Goal: Task Accomplishment & Management: Manage account settings

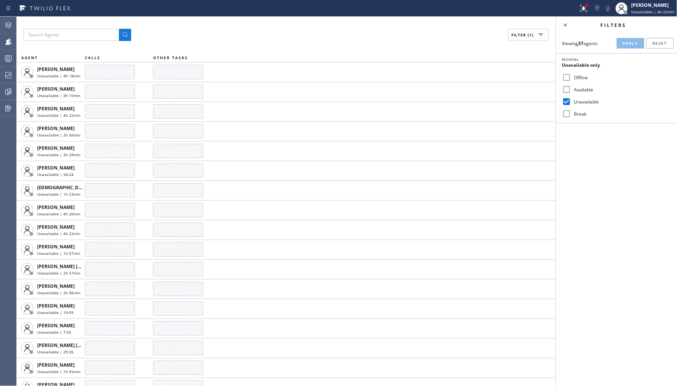
scroll to position [109, 0]
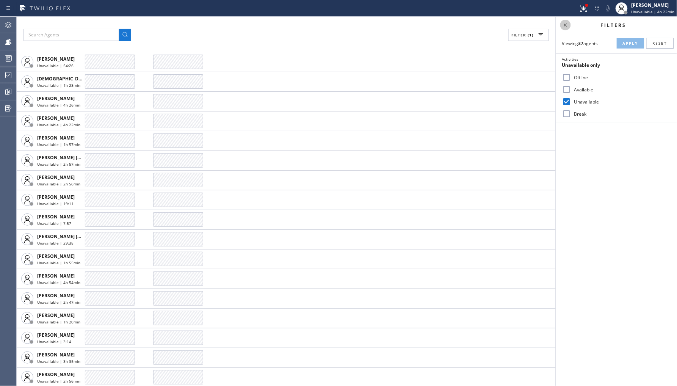
click at [570, 25] on icon at bounding box center [565, 24] width 9 height 9
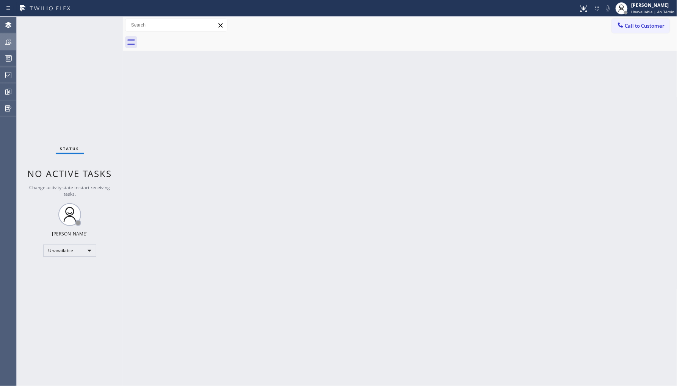
click at [15, 41] on div at bounding box center [8, 41] width 17 height 9
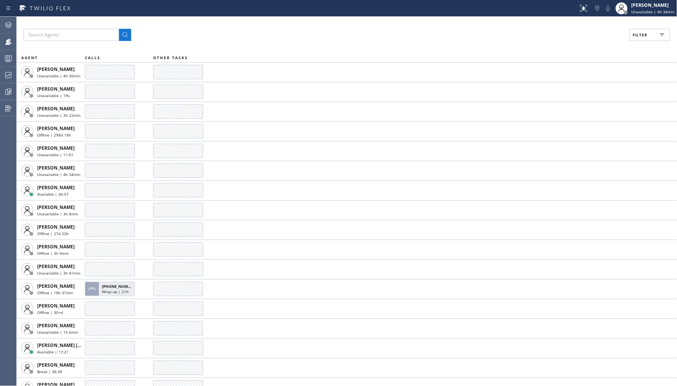
drag, startPoint x: 652, startPoint y: 37, endPoint x: 643, endPoint y: 64, distance: 28.2
click at [653, 37] on button "Filter" at bounding box center [649, 35] width 41 height 12
click at [581, 96] on div "Unavailable" at bounding box center [616, 101] width 121 height 12
click at [578, 103] on label "Unavailable" at bounding box center [621, 102] width 100 height 6
click at [571, 103] on input "Unavailable" at bounding box center [566, 101] width 9 height 9
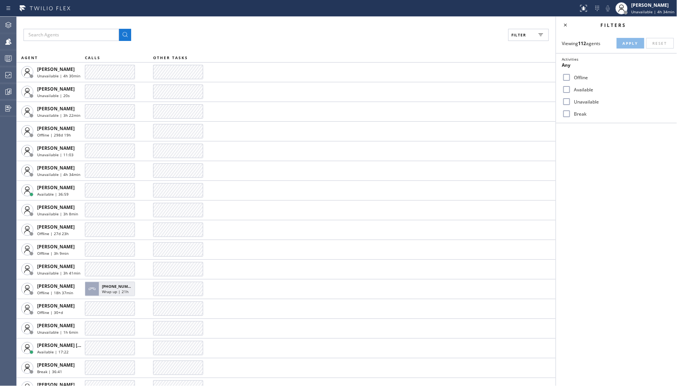
checkbox input "true"
click at [623, 47] on button "Apply" at bounding box center [631, 43] width 28 height 11
click at [593, 91] on label "Available" at bounding box center [621, 89] width 100 height 6
click at [571, 91] on input "Available" at bounding box center [566, 89] width 9 height 9
checkbox input "true"
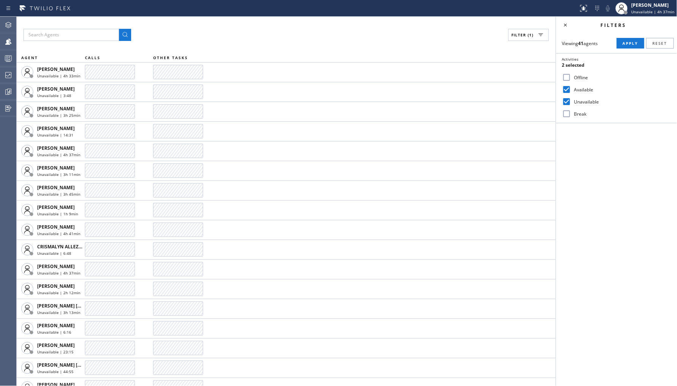
click at [585, 102] on label "Unavailable" at bounding box center [621, 102] width 100 height 6
click at [571, 102] on input "Unavailable" at bounding box center [566, 101] width 9 height 9
checkbox input "false"
click at [631, 45] on span "Apply" at bounding box center [631, 43] width 16 height 5
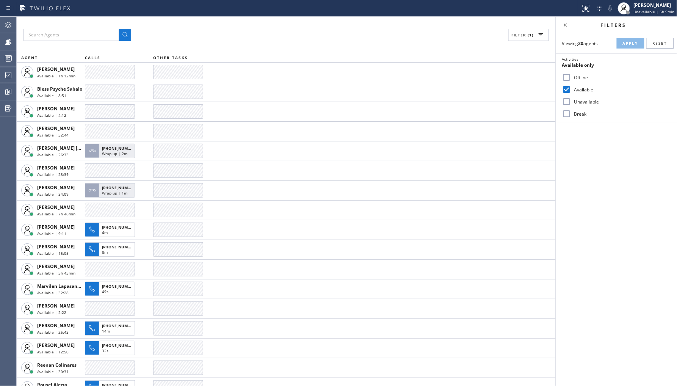
click at [578, 72] on div "Offline" at bounding box center [616, 77] width 121 height 12
click at [578, 79] on label "Offline" at bounding box center [621, 77] width 100 height 6
click at [571, 79] on input "Offline" at bounding box center [566, 77] width 9 height 9
checkbox input "true"
click at [580, 99] on label "Unavailable" at bounding box center [621, 102] width 100 height 6
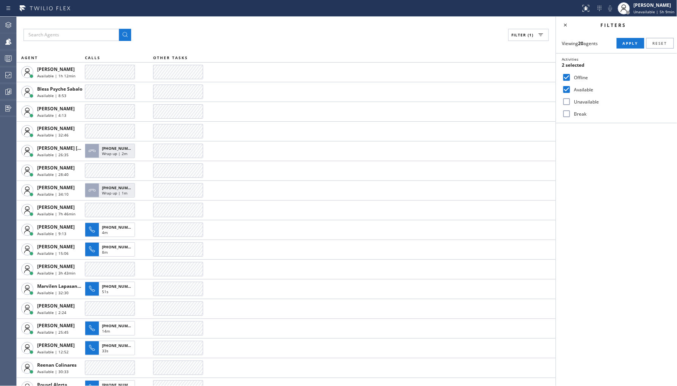
click at [571, 99] on input "Unavailable" at bounding box center [566, 101] width 9 height 9
checkbox input "true"
click at [582, 86] on label "Available" at bounding box center [621, 89] width 100 height 6
click at [571, 86] on input "Available" at bounding box center [566, 89] width 9 height 9
checkbox input "false"
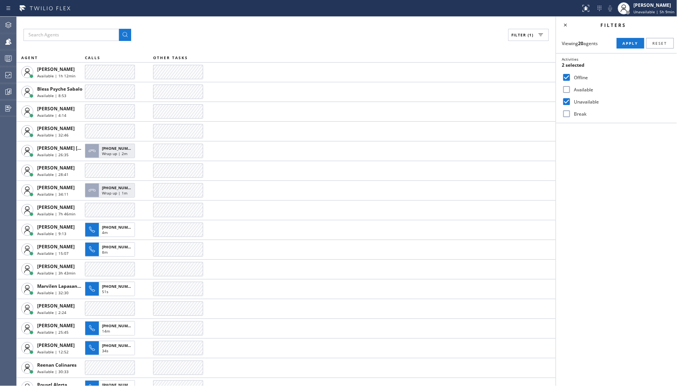
click at [582, 77] on label "Offline" at bounding box center [621, 77] width 100 height 6
click at [571, 77] on input "Offline" at bounding box center [566, 77] width 9 height 9
checkbox input "false"
click at [630, 39] on button "Apply" at bounding box center [631, 43] width 28 height 11
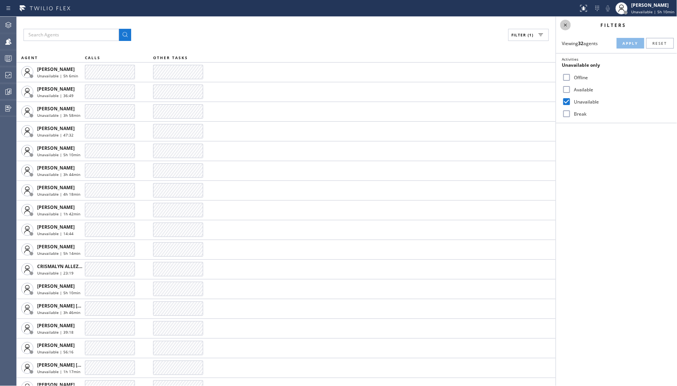
click at [563, 27] on icon at bounding box center [565, 24] width 9 height 9
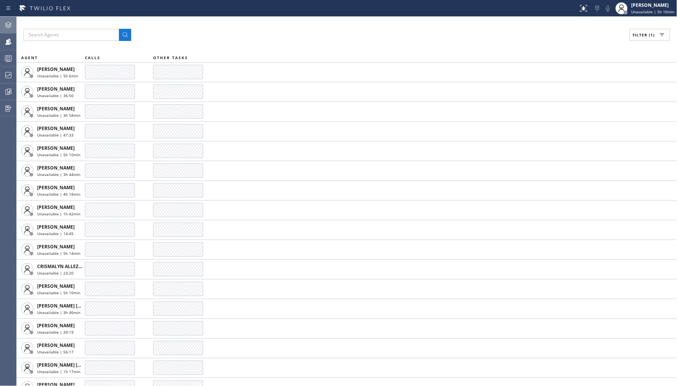
click at [9, 30] on div at bounding box center [8, 24] width 17 height 15
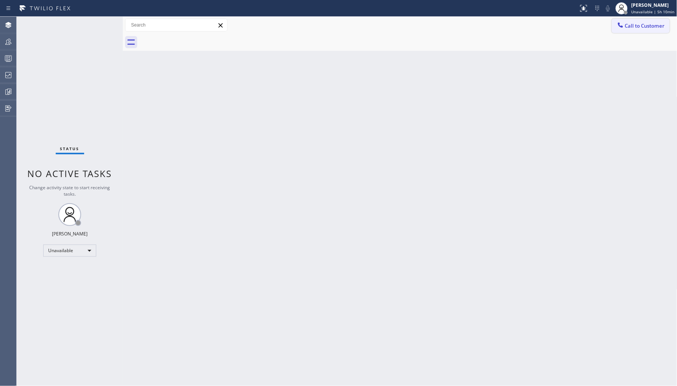
click at [642, 25] on span "Call to Customer" at bounding box center [645, 25] width 40 height 7
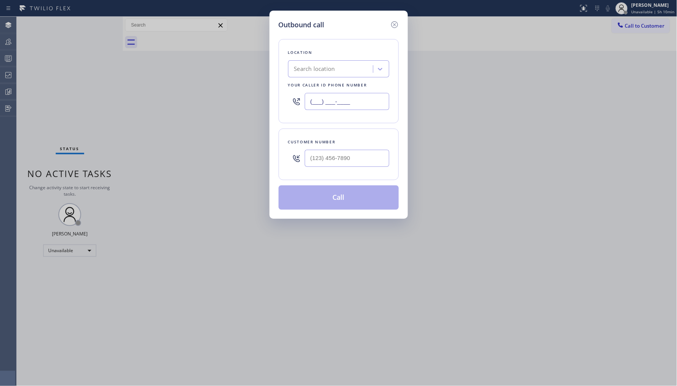
click at [334, 101] on input "(___) ___-____" at bounding box center [347, 101] width 85 height 17
paste input "855) 719-3434"
type input "(855) 719-3434"
click at [376, 66] on icon at bounding box center [380, 69] width 8 height 8
click at [401, 23] on div "Outbound call Location 1 result available. Select is focused ,type to refine li…" at bounding box center [338, 115] width 138 height 208
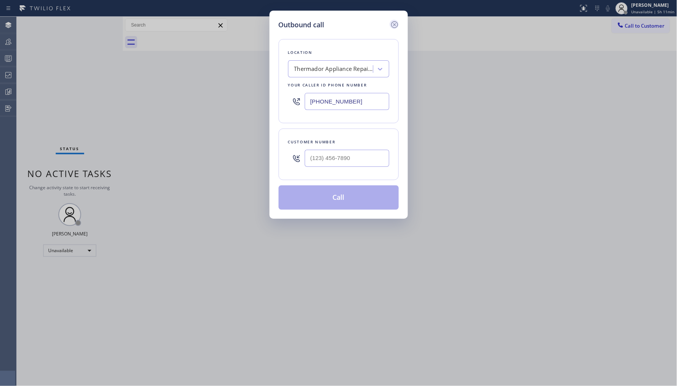
click at [395, 23] on icon at bounding box center [394, 24] width 7 height 7
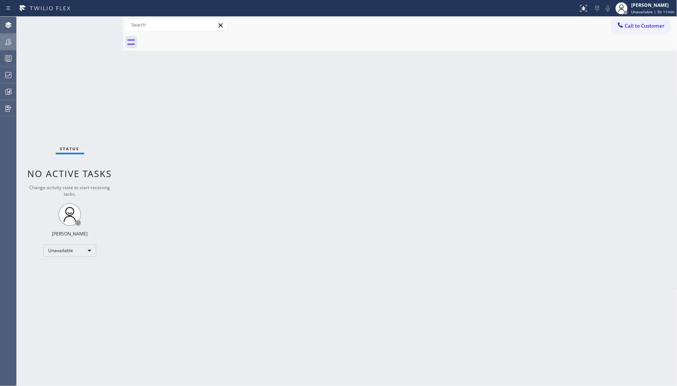
click at [8, 39] on icon at bounding box center [8, 41] width 9 height 9
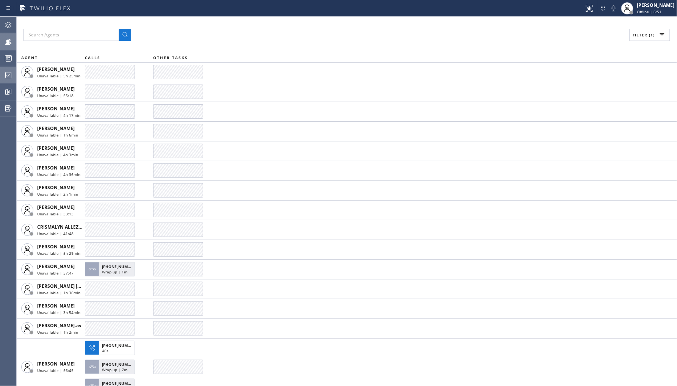
click at [11, 76] on icon at bounding box center [8, 74] width 9 height 9
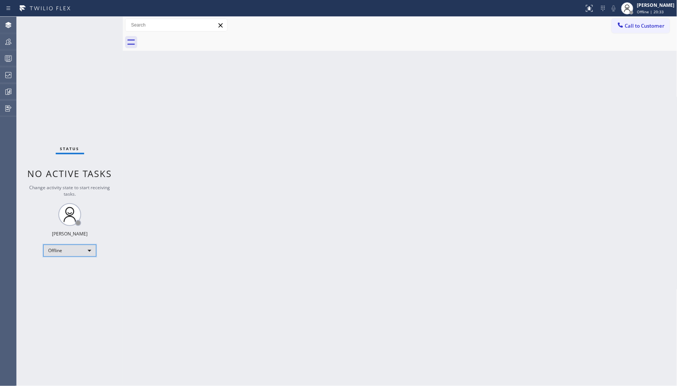
click at [70, 246] on div "Offline" at bounding box center [69, 250] width 53 height 12
click at [72, 279] on li "Unavailable" at bounding box center [70, 279] width 52 height 9
click at [5, 43] on icon at bounding box center [8, 41] width 9 height 9
click at [6, 76] on icon at bounding box center [8, 75] width 6 height 6
click at [6, 66] on div at bounding box center [8, 58] width 17 height 15
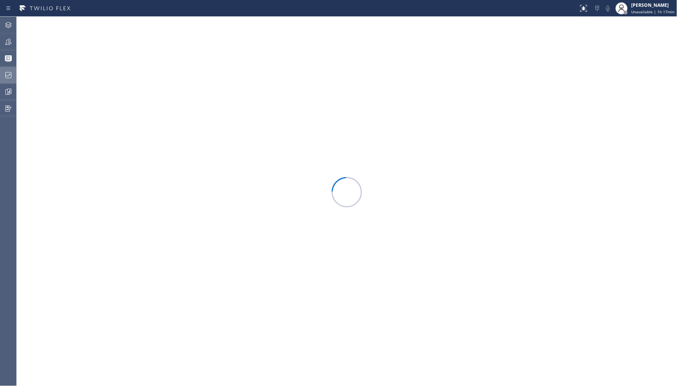
click at [6, 79] on icon at bounding box center [8, 74] width 9 height 9
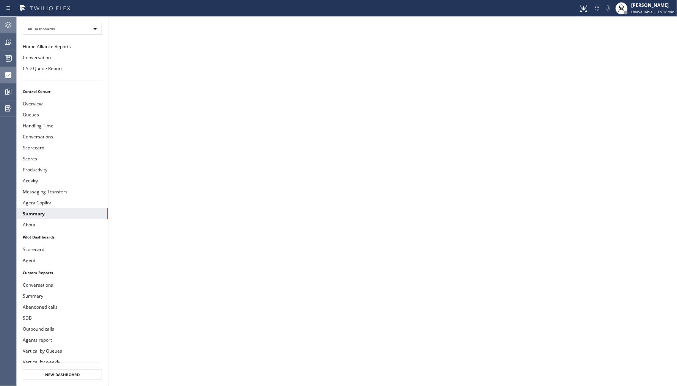
click at [5, 31] on div at bounding box center [8, 24] width 17 height 15
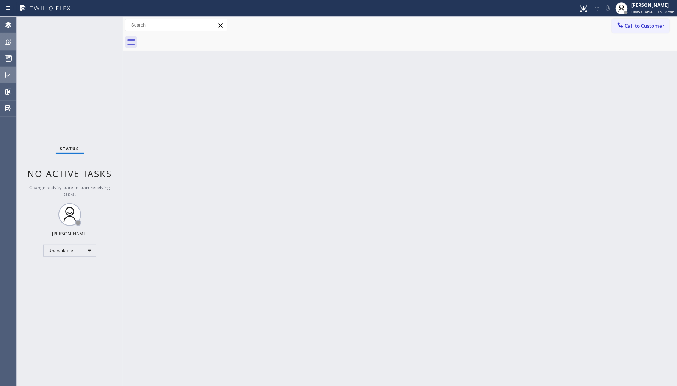
click at [10, 47] on div at bounding box center [8, 41] width 17 height 15
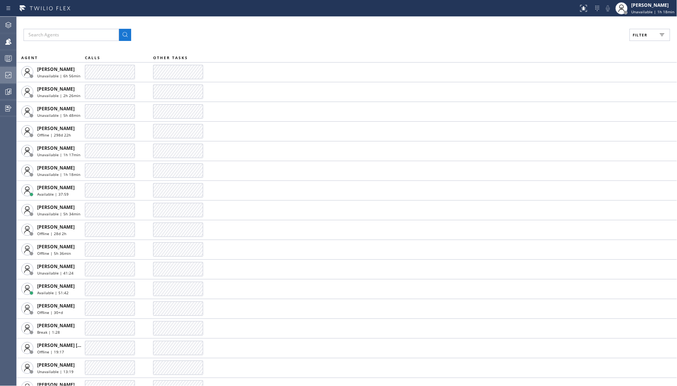
click at [637, 33] on span "Filter" at bounding box center [640, 34] width 15 height 5
drag, startPoint x: 566, startPoint y: 113, endPoint x: 620, endPoint y: 54, distance: 79.9
click at [569, 111] on input "Break" at bounding box center [566, 113] width 9 height 9
checkbox input "true"
click at [622, 39] on button "Apply" at bounding box center [631, 43] width 28 height 11
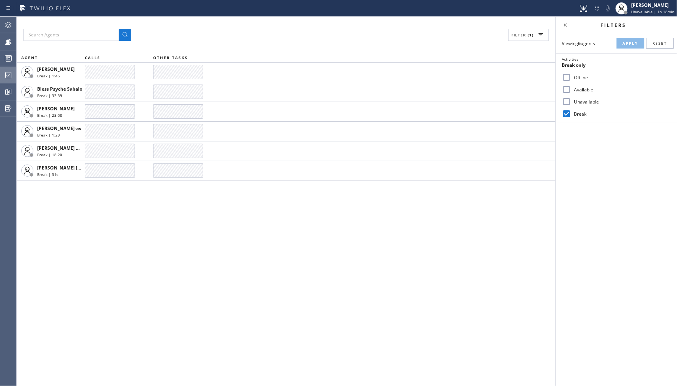
click at [571, 100] on input "Unavailable" at bounding box center [566, 101] width 9 height 9
checkbox input "true"
click at [573, 116] on label "Break" at bounding box center [621, 114] width 100 height 6
click at [571, 116] on input "Break" at bounding box center [566, 113] width 9 height 9
checkbox input "false"
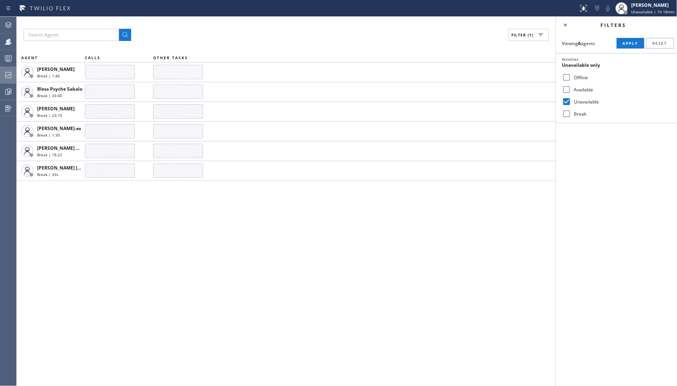
click at [627, 51] on div "Viewing 6 agents Apply Reset Activities Unavailable only Offline Available Unav…" at bounding box center [616, 78] width 121 height 90
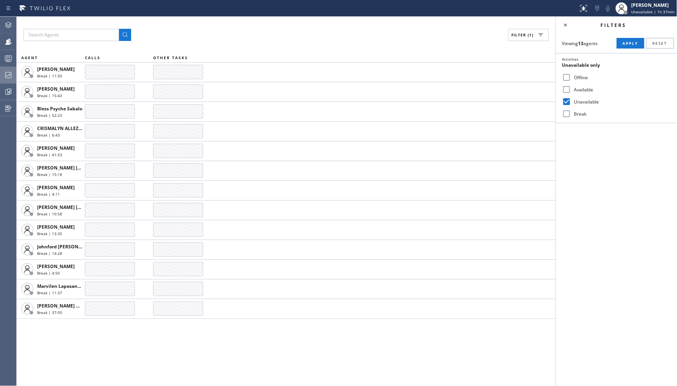
click at [585, 92] on label "Available" at bounding box center [621, 89] width 100 height 6
click at [571, 92] on input "Available" at bounding box center [566, 89] width 9 height 9
checkbox input "true"
click at [582, 104] on label "Unavailable" at bounding box center [621, 102] width 100 height 6
click at [571, 104] on input "Unavailable" at bounding box center [566, 101] width 9 height 9
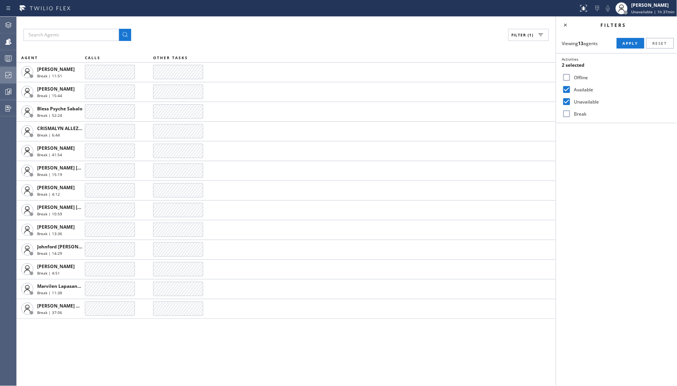
checkbox input "false"
click at [582, 87] on label "Available" at bounding box center [621, 89] width 100 height 6
click at [571, 87] on input "Available" at bounding box center [566, 89] width 9 height 9
checkbox input "false"
click at [581, 97] on div "Unavailable" at bounding box center [616, 101] width 121 height 12
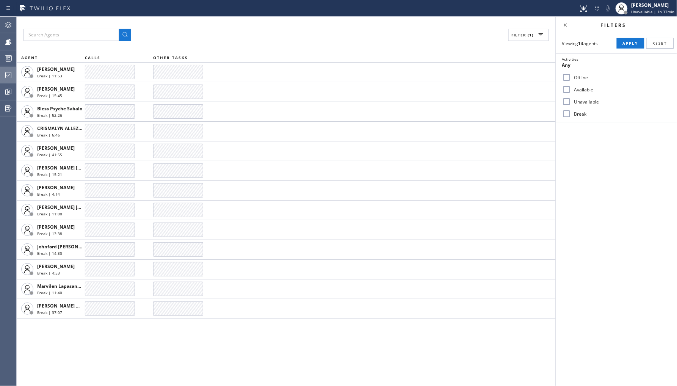
drag, startPoint x: 582, startPoint y: 103, endPoint x: 607, endPoint y: 62, distance: 48.4
click at [582, 101] on label "Unavailable" at bounding box center [621, 102] width 100 height 6
click at [571, 101] on input "Unavailable" at bounding box center [566, 101] width 9 height 9
checkbox input "true"
click at [630, 40] on button "Apply" at bounding box center [631, 43] width 28 height 11
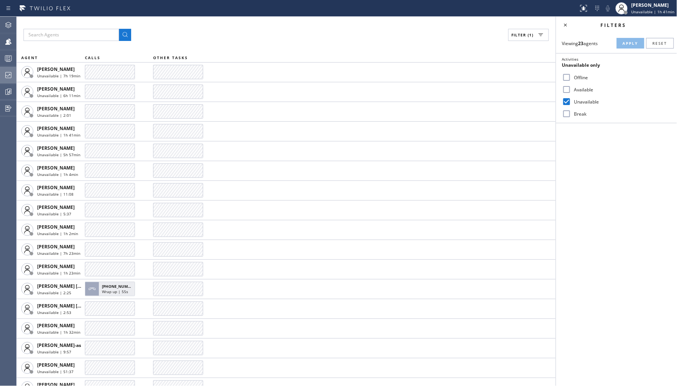
click at [11, 70] on icon at bounding box center [8, 74] width 9 height 9
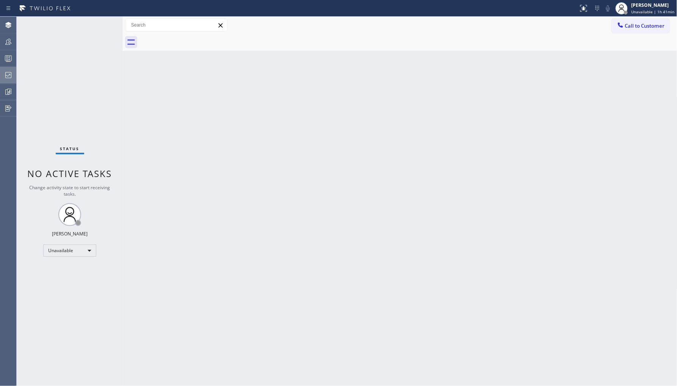
click at [2, 73] on div at bounding box center [8, 74] width 17 height 9
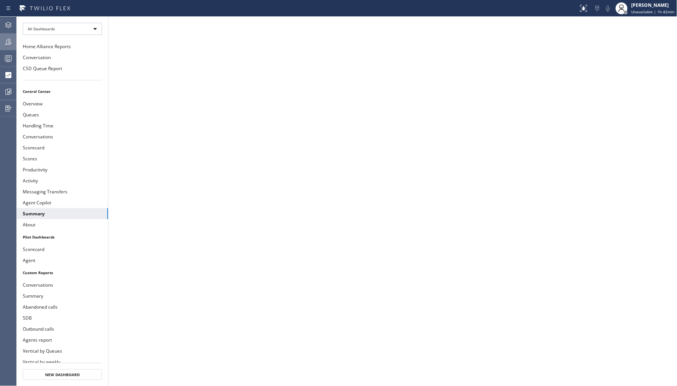
click at [10, 47] on div at bounding box center [8, 41] width 17 height 15
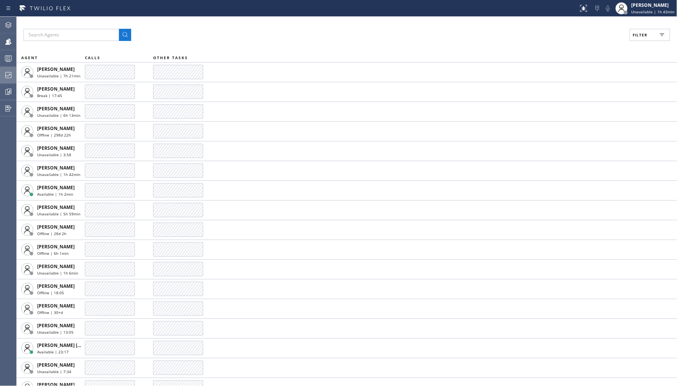
click at [8, 75] on icon at bounding box center [8, 74] width 9 height 9
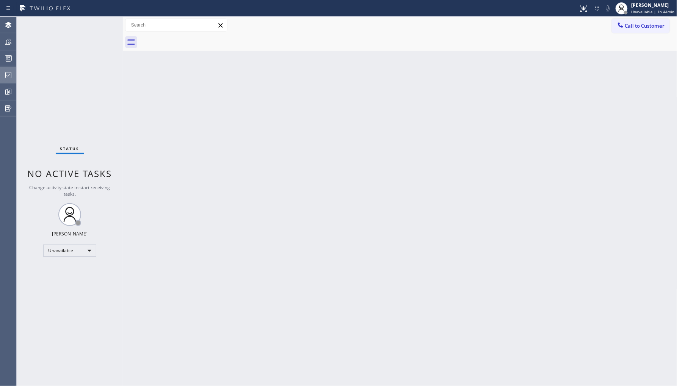
click at [6, 76] on icon at bounding box center [8, 74] width 9 height 9
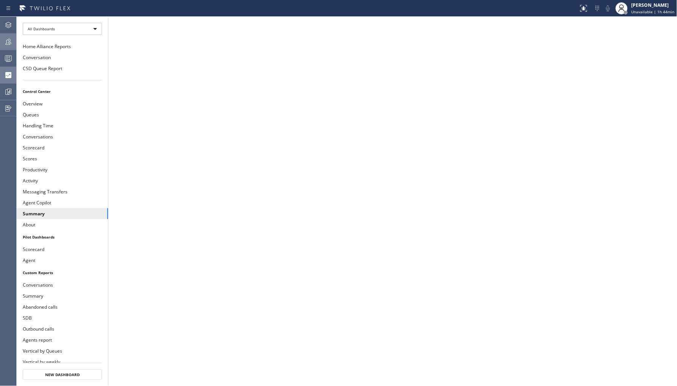
drag, startPoint x: 7, startPoint y: 43, endPoint x: 16, endPoint y: 40, distance: 9.8
click at [8, 43] on icon at bounding box center [8, 41] width 9 height 9
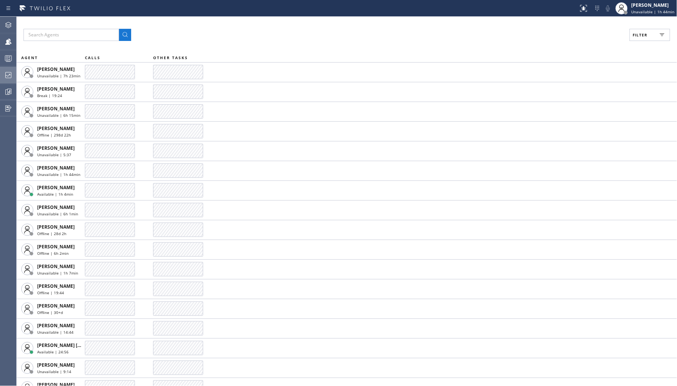
click at [642, 30] on button "Filter" at bounding box center [649, 35] width 41 height 12
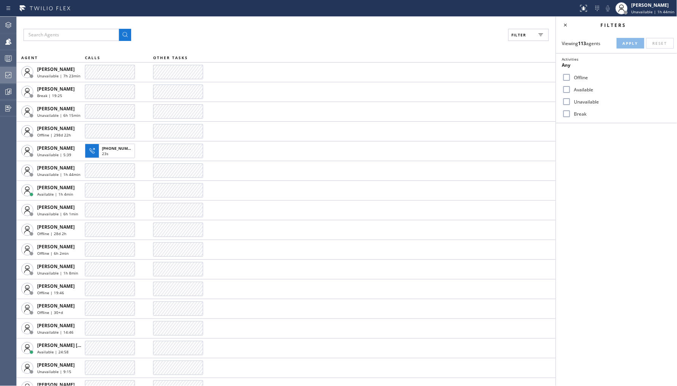
click at [571, 115] on label "Break" at bounding box center [621, 114] width 100 height 6
click at [571, 115] on input "Break" at bounding box center [566, 113] width 9 height 9
checkbox input "true"
click at [632, 44] on span "Apply" at bounding box center [631, 43] width 16 height 5
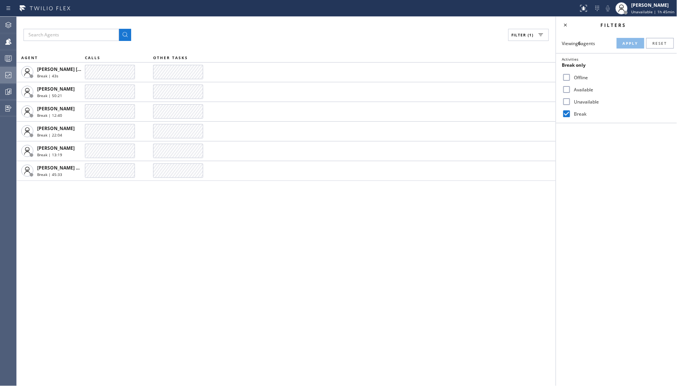
click at [586, 101] on label "Unavailable" at bounding box center [621, 102] width 100 height 6
click at [571, 101] on input "Unavailable" at bounding box center [566, 101] width 9 height 9
checkbox input "true"
click at [573, 111] on label "Break" at bounding box center [621, 114] width 100 height 6
click at [571, 110] on input "Break" at bounding box center [566, 113] width 9 height 9
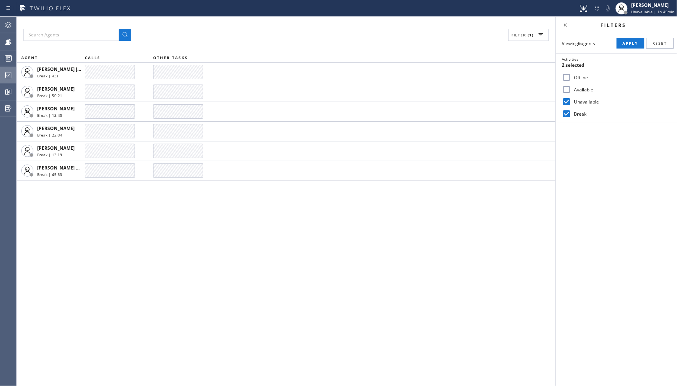
checkbox input "false"
click at [635, 41] on span "Apply" at bounding box center [631, 43] width 16 height 5
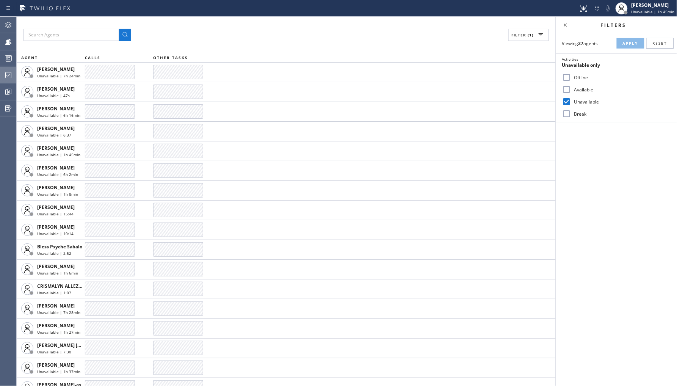
click at [13, 73] on icon at bounding box center [8, 74] width 9 height 9
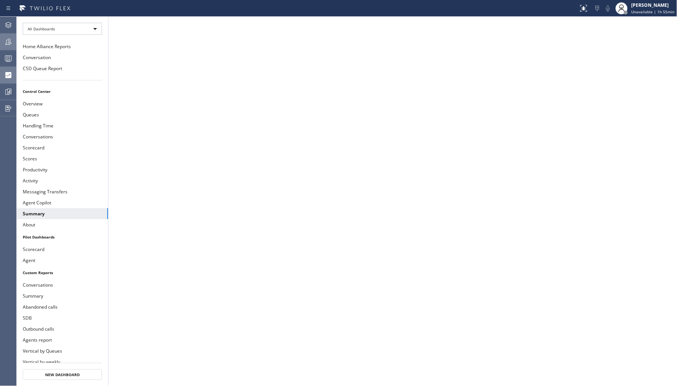
click at [6, 33] on button "Teams" at bounding box center [8, 41] width 16 height 17
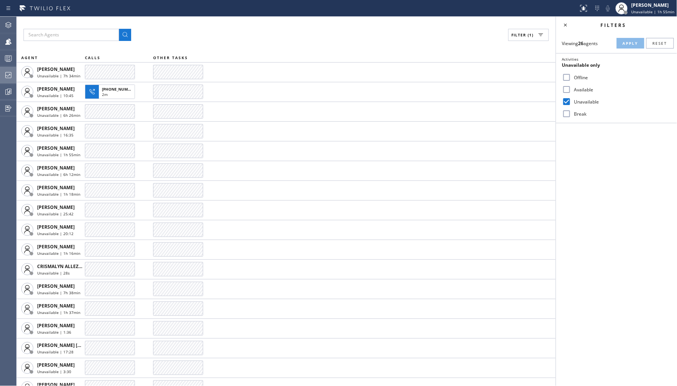
click at [576, 88] on label "Available" at bounding box center [621, 89] width 100 height 6
click at [571, 88] on input "Available" at bounding box center [566, 89] width 9 height 9
checkbox input "true"
click at [582, 102] on label "Unavailable" at bounding box center [621, 102] width 100 height 6
click at [571, 102] on input "Unavailable" at bounding box center [566, 101] width 9 height 9
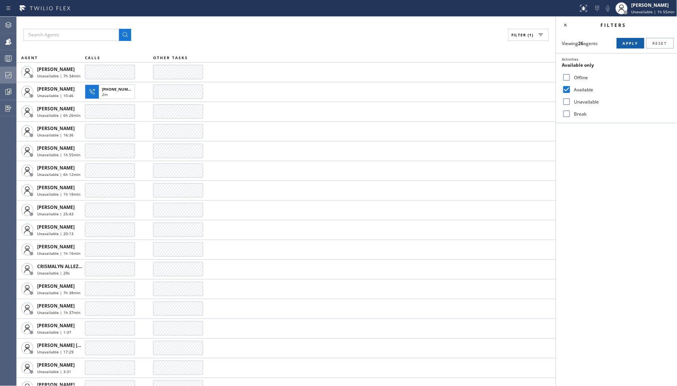
click at [626, 43] on span "Apply" at bounding box center [631, 43] width 16 height 5
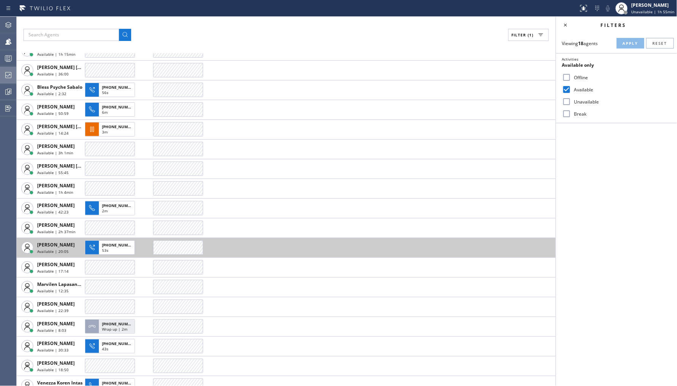
scroll to position [31, 0]
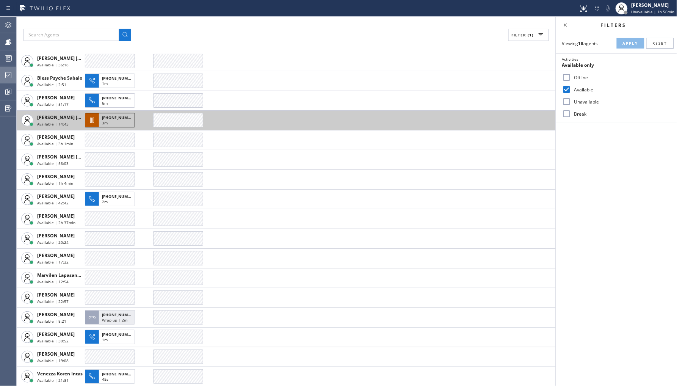
click at [113, 116] on span "+16466626952" at bounding box center [119, 117] width 34 height 5
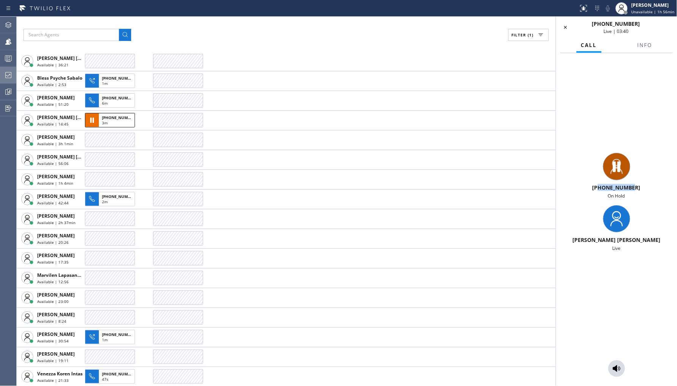
drag, startPoint x: 602, startPoint y: 186, endPoint x: 643, endPoint y: 188, distance: 41.3
click at [643, 188] on div "+16466626952" at bounding box center [616, 187] width 115 height 7
copy span "6466626952"
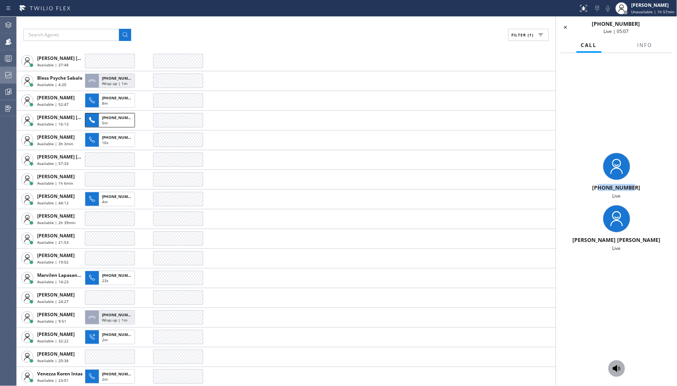
click at [616, 367] on icon at bounding box center [617, 368] width 8 height 7
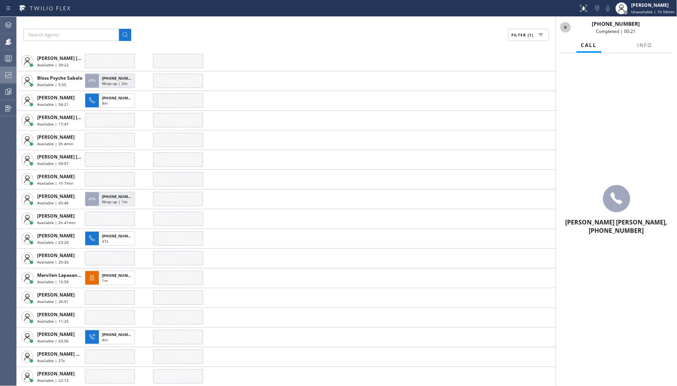
click at [566, 25] on icon at bounding box center [565, 27] width 9 height 9
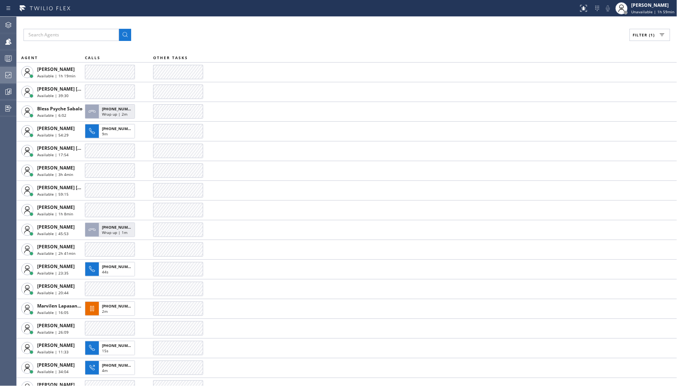
click at [9, 76] on icon at bounding box center [8, 74] width 9 height 9
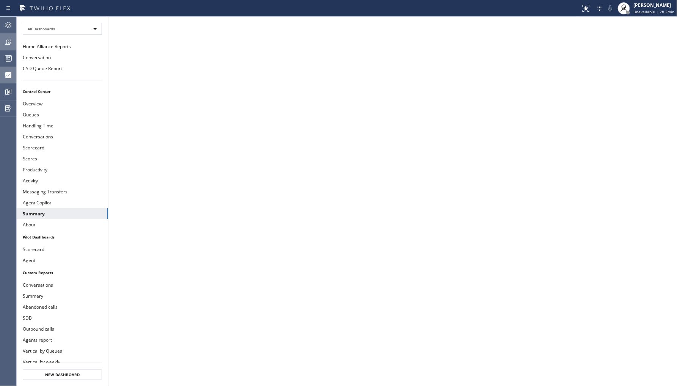
click at [12, 46] on div at bounding box center [8, 41] width 17 height 15
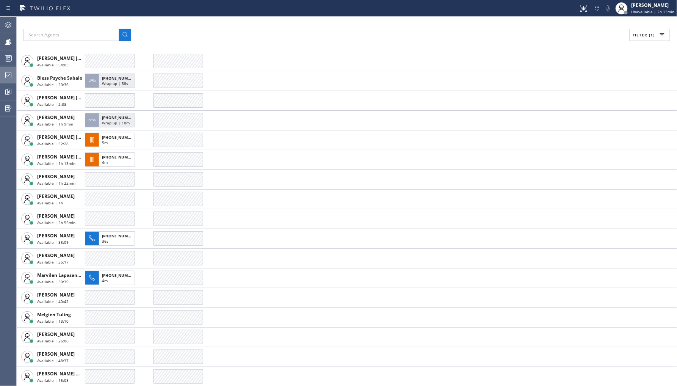
scroll to position [90, 0]
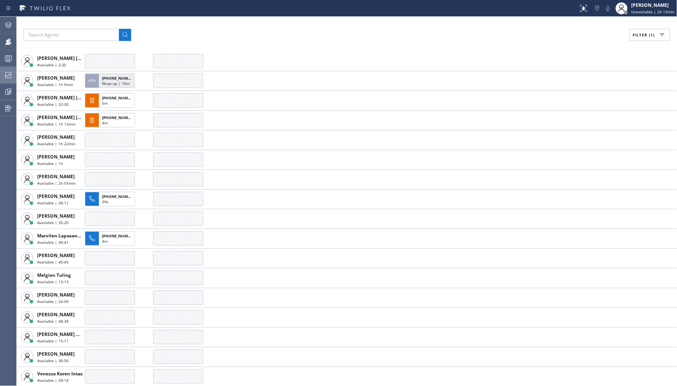
click at [628, 35] on div "Filter (1)" at bounding box center [346, 35] width 646 height 12
click at [639, 39] on button "Filter (1)" at bounding box center [649, 35] width 41 height 12
click at [585, 102] on label "Unavailable" at bounding box center [621, 102] width 100 height 6
click at [571, 102] on input "Unavailable" at bounding box center [566, 101] width 9 height 9
checkbox input "true"
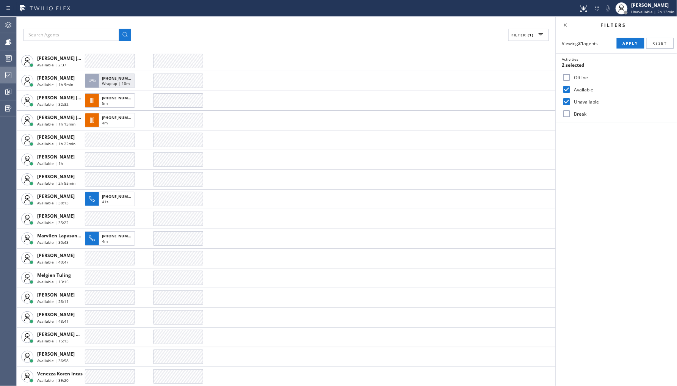
click at [587, 87] on label "Available" at bounding box center [621, 89] width 100 height 6
click at [571, 87] on input "Available" at bounding box center [566, 89] width 9 height 9
click at [630, 43] on span "Apply" at bounding box center [631, 43] width 16 height 5
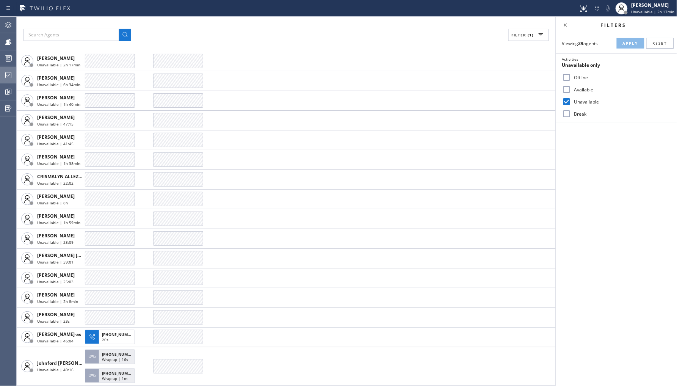
click at [573, 90] on label "Available" at bounding box center [621, 89] width 100 height 6
click at [571, 90] on input "Available" at bounding box center [566, 89] width 9 height 9
checkbox input "true"
click at [634, 46] on span "Apply" at bounding box center [631, 43] width 16 height 5
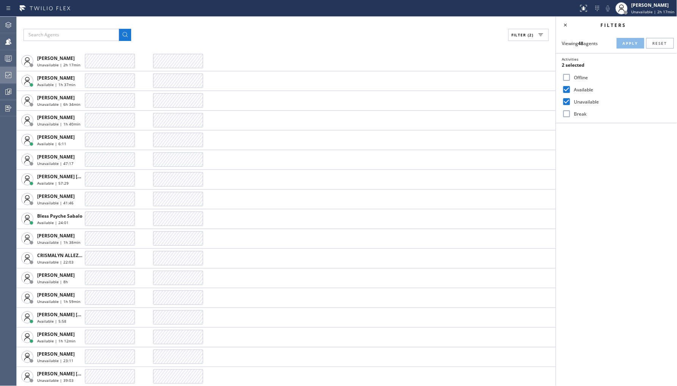
click at [586, 99] on label "Unavailable" at bounding box center [621, 102] width 100 height 6
click at [571, 99] on input "Unavailable" at bounding box center [566, 101] width 9 height 9
click at [626, 42] on span "Apply" at bounding box center [631, 43] width 16 height 5
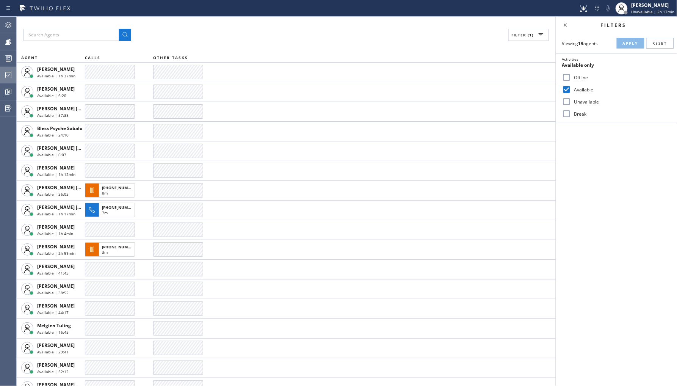
click at [585, 101] on label "Unavailable" at bounding box center [621, 102] width 100 height 6
click at [571, 101] on input "Unavailable" at bounding box center [566, 101] width 9 height 9
checkbox input "true"
click at [584, 90] on label "Available" at bounding box center [621, 89] width 100 height 6
click at [571, 90] on input "Available" at bounding box center [566, 89] width 9 height 9
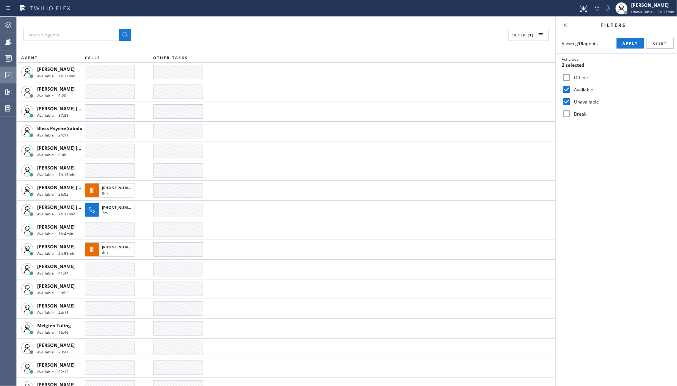
checkbox input "false"
click at [620, 42] on button "Apply" at bounding box center [631, 43] width 28 height 11
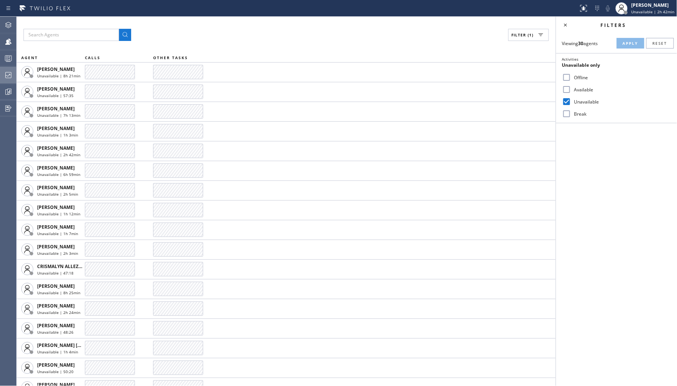
click at [6, 67] on div "Agent Desktop Teams Queues Stats Dashboards Analyze Questionnaires" at bounding box center [8, 201] width 16 height 369
click at [6, 75] on icon at bounding box center [8, 75] width 6 height 6
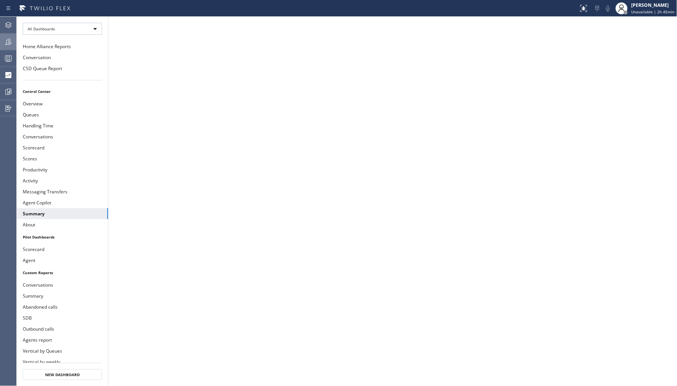
click at [6, 44] on icon at bounding box center [8, 41] width 9 height 9
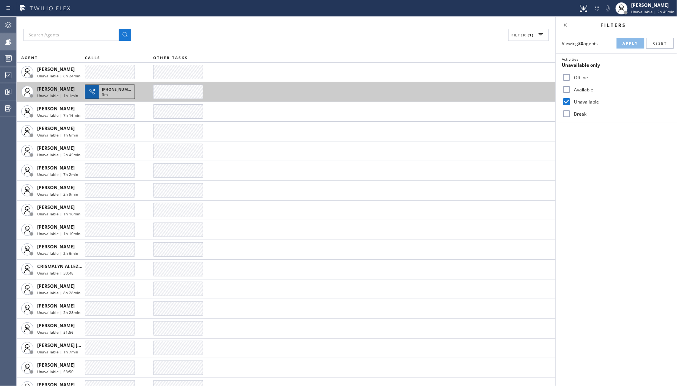
click at [118, 87] on span "+13109134875" at bounding box center [119, 88] width 34 height 5
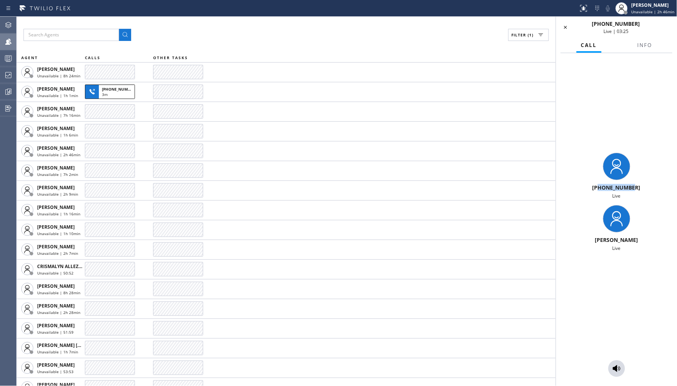
drag, startPoint x: 601, startPoint y: 188, endPoint x: 638, endPoint y: 188, distance: 36.8
click at [638, 188] on div "+13109134875" at bounding box center [616, 187] width 115 height 7
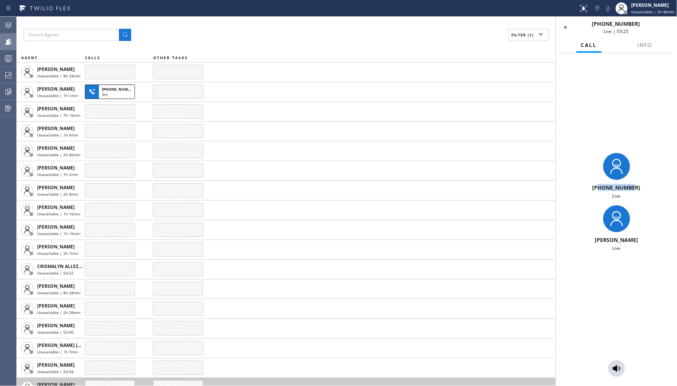
copy span "3109134875"
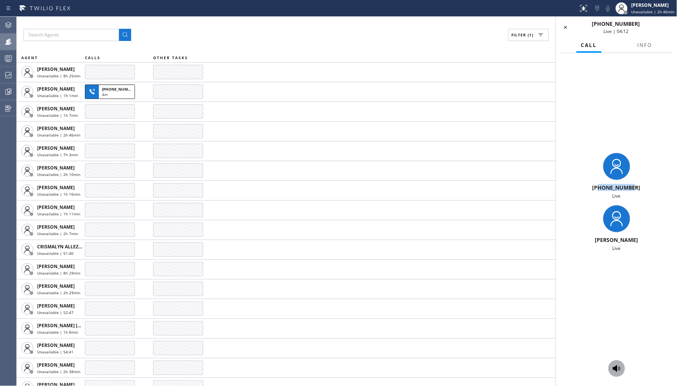
click at [615, 374] on button at bounding box center [616, 368] width 17 height 17
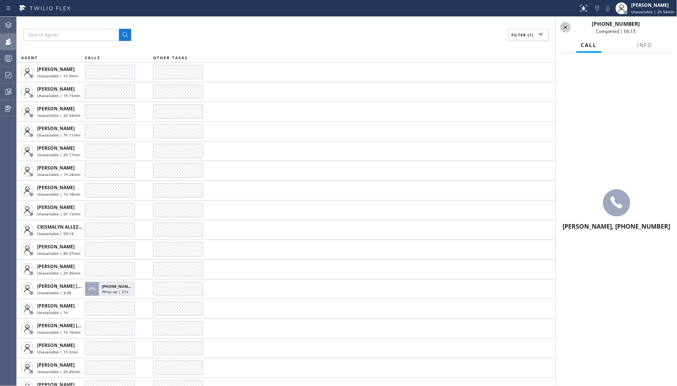
click at [570, 25] on div at bounding box center [565, 27] width 11 height 9
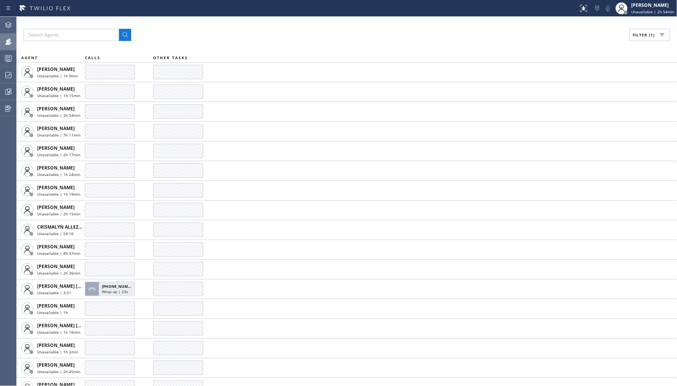
click at [10, 75] on icon at bounding box center [8, 75] width 6 height 6
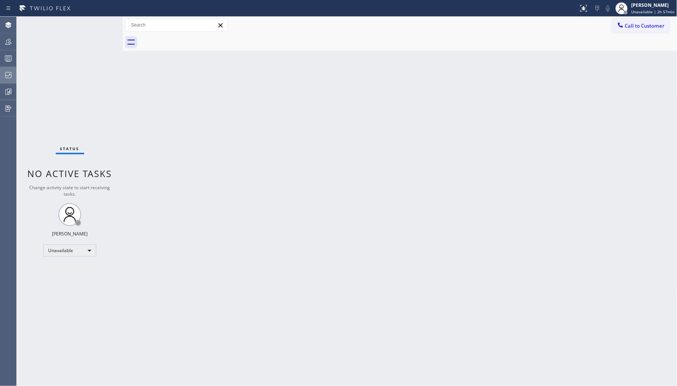
click at [5, 71] on icon at bounding box center [8, 74] width 9 height 9
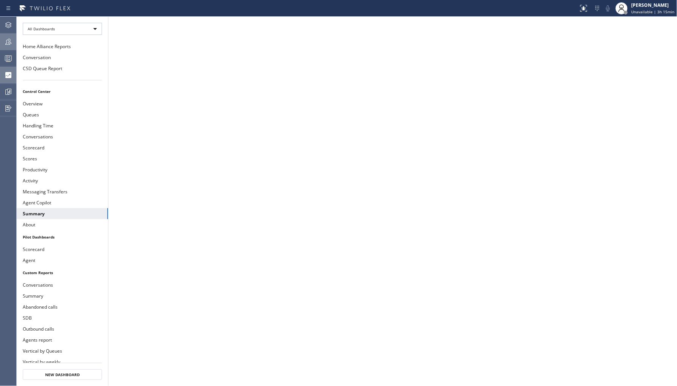
click at [14, 44] on div at bounding box center [8, 41] width 17 height 9
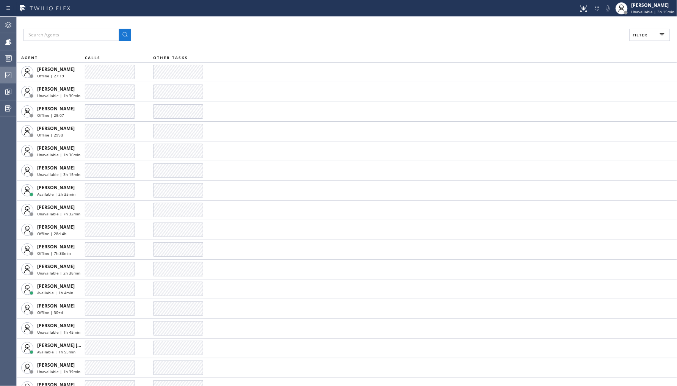
click at [634, 36] on span "Filter" at bounding box center [640, 34] width 15 height 5
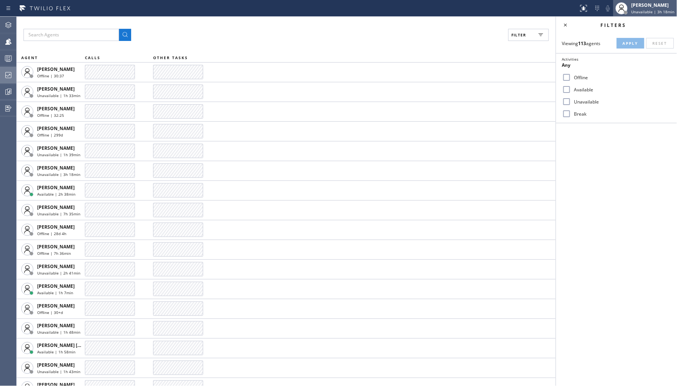
click at [642, 6] on div "[PERSON_NAME]" at bounding box center [652, 5] width 43 height 6
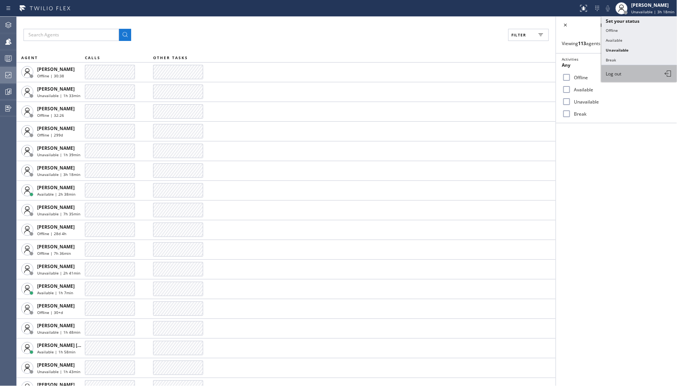
click at [623, 77] on button "Log out" at bounding box center [639, 73] width 76 height 17
